Goal: Complete application form

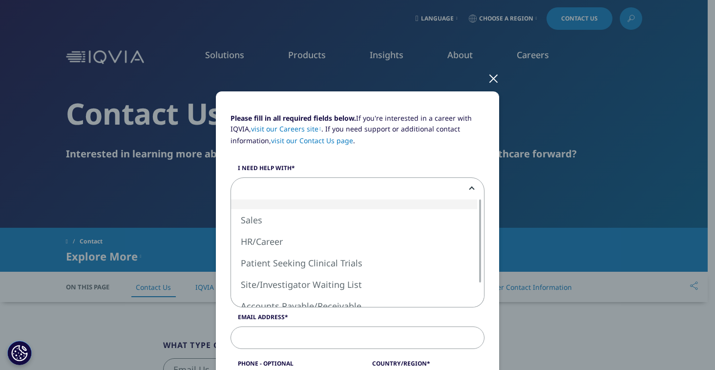
click at [471, 188] on span at bounding box center [357, 189] width 253 height 22
select select "Sales"
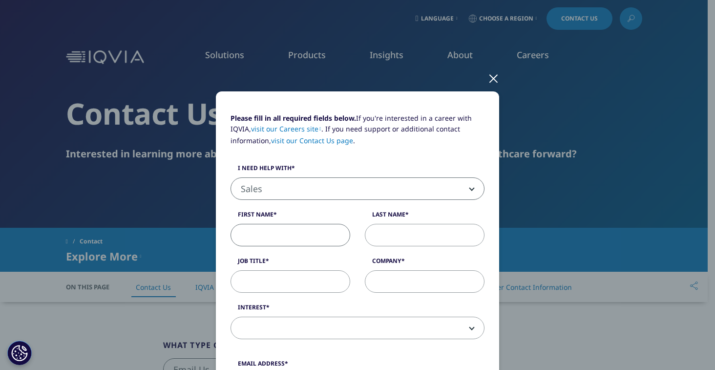
click at [270, 233] on input "First Name" at bounding box center [290, 235] width 120 height 22
type input "[PERSON_NAME]"
type input "Pigneri"
type input "[PERSON_NAME][EMAIL_ADDRESS][PERSON_NAME][DOMAIN_NAME]"
type input "9522401760"
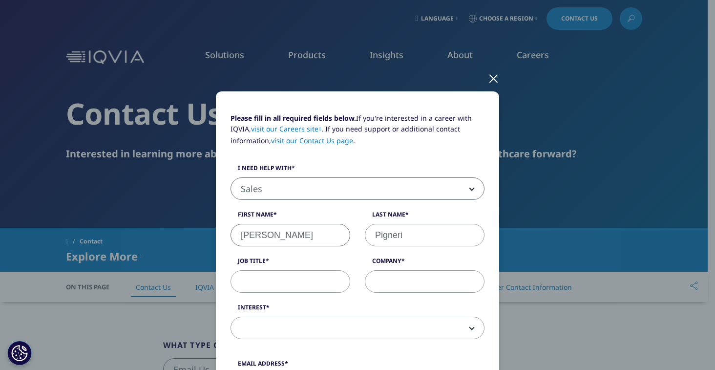
select select "[GEOGRAPHIC_DATA]"
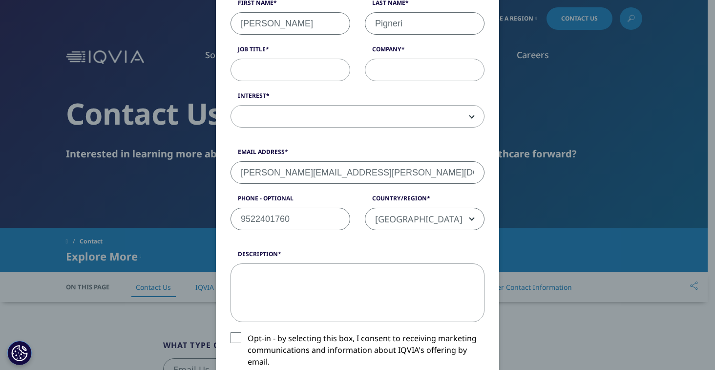
scroll to position [204, 0]
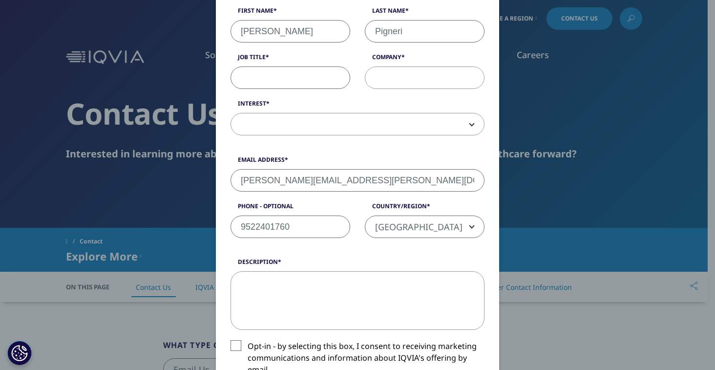
click at [271, 72] on input "Job Title" at bounding box center [290, 77] width 120 height 22
type input "Marketing"
click at [379, 79] on input "Company" at bounding box center [425, 77] width 120 height 22
type input "ImmunityBio"
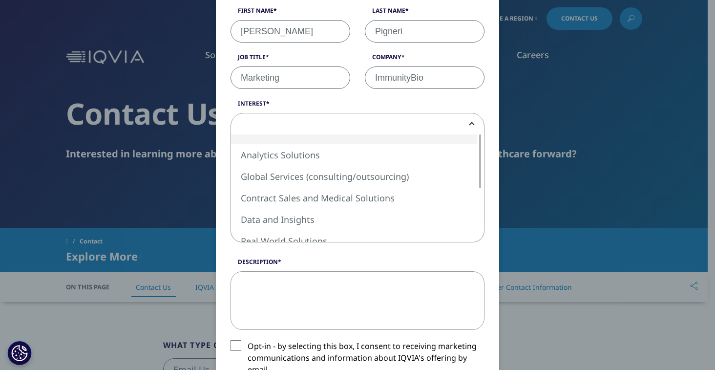
click at [463, 120] on span at bounding box center [357, 124] width 253 height 22
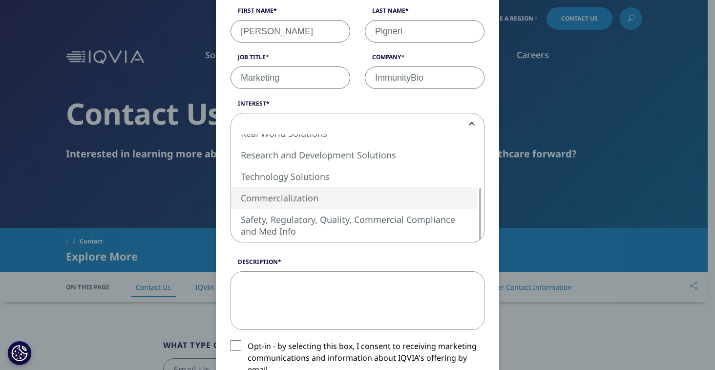
select select "Commercialization"
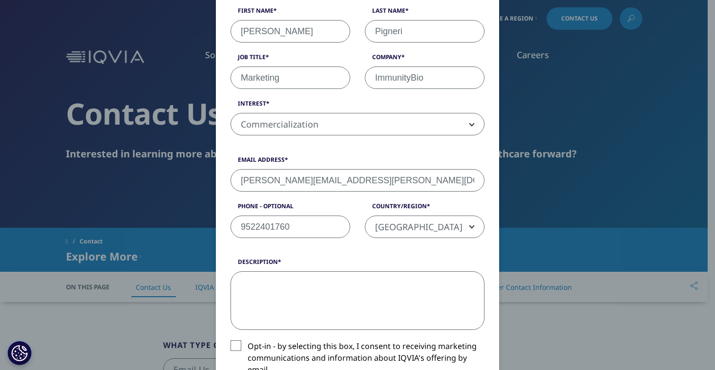
click at [265, 279] on textarea "Description" at bounding box center [357, 300] width 254 height 59
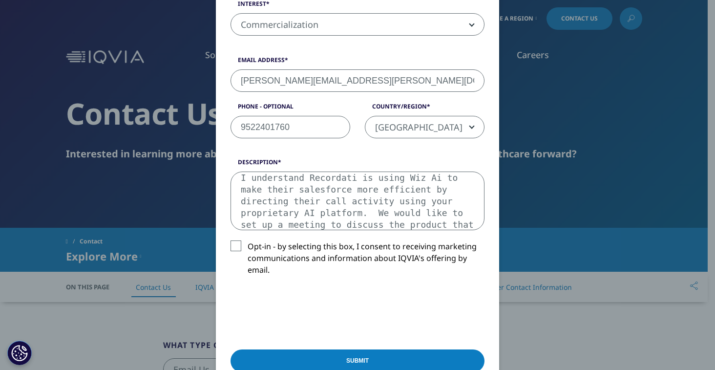
scroll to position [304, 0]
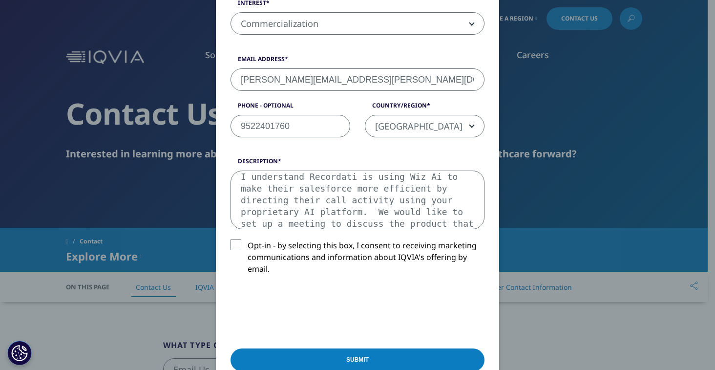
type textarea "I understand Recordati is using Wiz Ai to make their salesforce more efficient …"
click at [234, 242] on label "Opt-in - by selecting this box, I consent to receiving marketing communications…" at bounding box center [357, 259] width 254 height 41
click at [248, 239] on input "Opt-in - by selecting this box, I consent to receiving marketing communications…" at bounding box center [248, 239] width 0 height 0
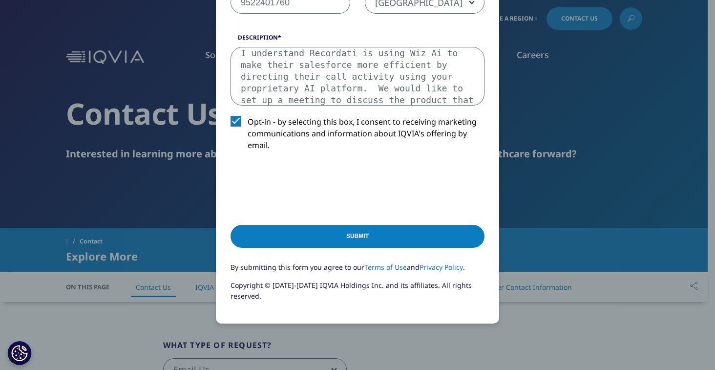
scroll to position [428, 0]
click at [345, 228] on input "Submit" at bounding box center [357, 235] width 254 height 23
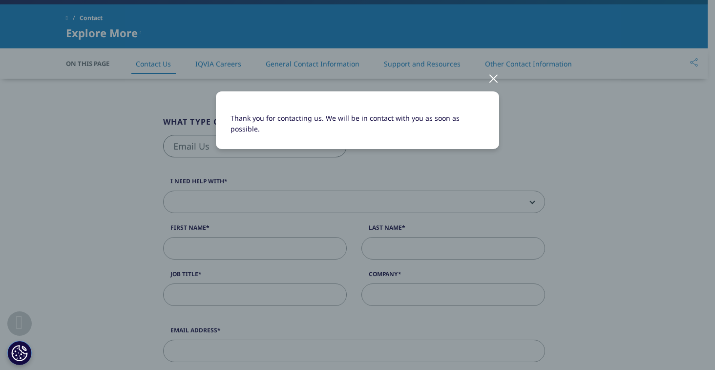
scroll to position [224, 0]
click at [444, 182] on div "Thank you for contacting us. We will be in contact with you as soon as possible." at bounding box center [357, 128] width 576 height 256
click at [494, 80] on div at bounding box center [493, 77] width 11 height 27
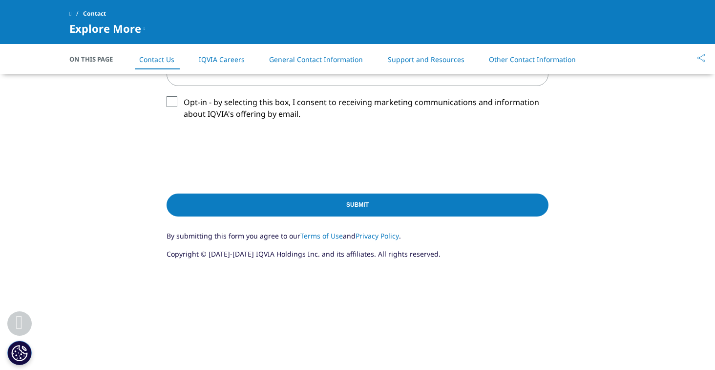
scroll to position [563, 0]
